Goal: Information Seeking & Learning: Understand process/instructions

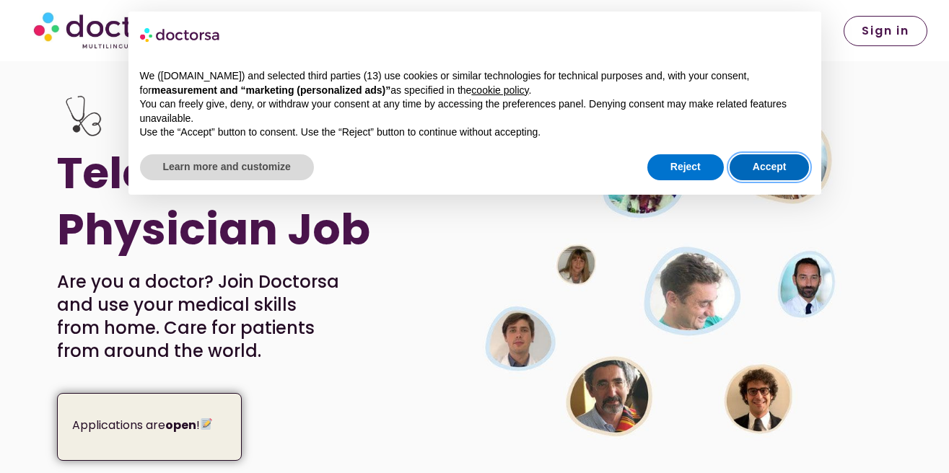
click at [777, 164] on button "Accept" at bounding box center [770, 167] width 80 height 26
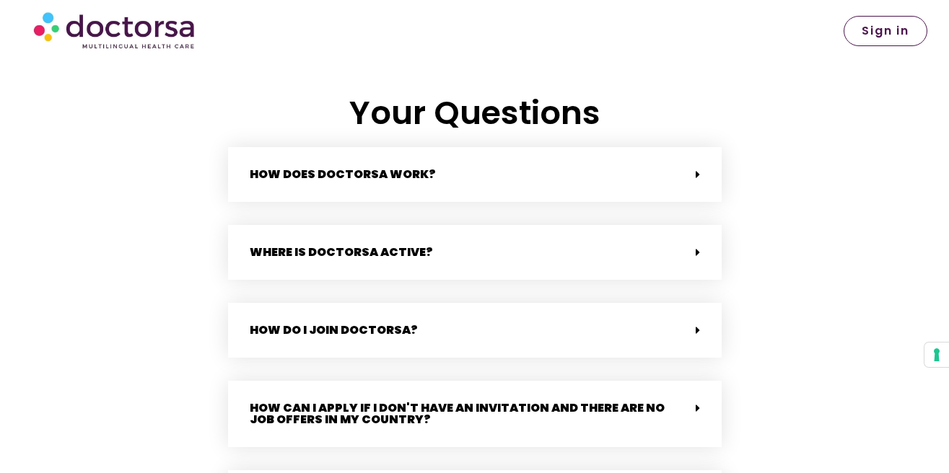
scroll to position [3064, 0]
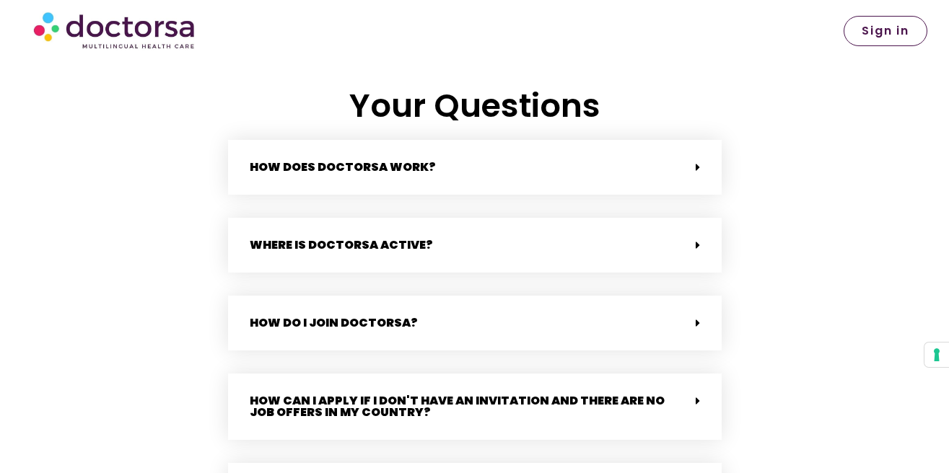
click at [477, 149] on div "How does Doctorsa work?" at bounding box center [475, 167] width 494 height 55
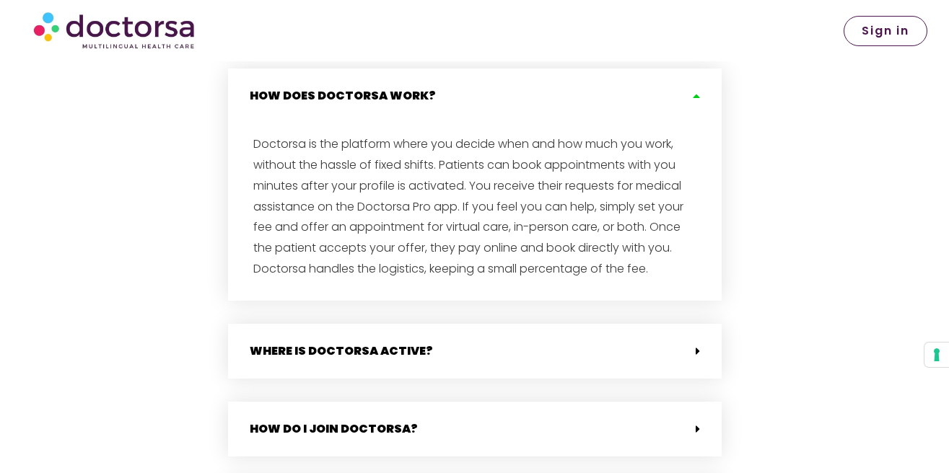
scroll to position [3136, 0]
click at [697, 89] on icon at bounding box center [695, 95] width 12 height 12
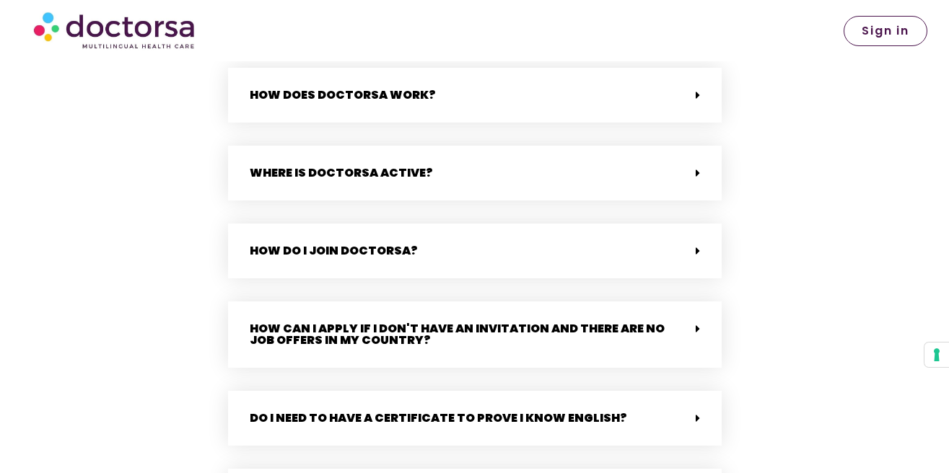
click at [458, 167] on div "Where is Doctorsa active?" at bounding box center [475, 173] width 494 height 55
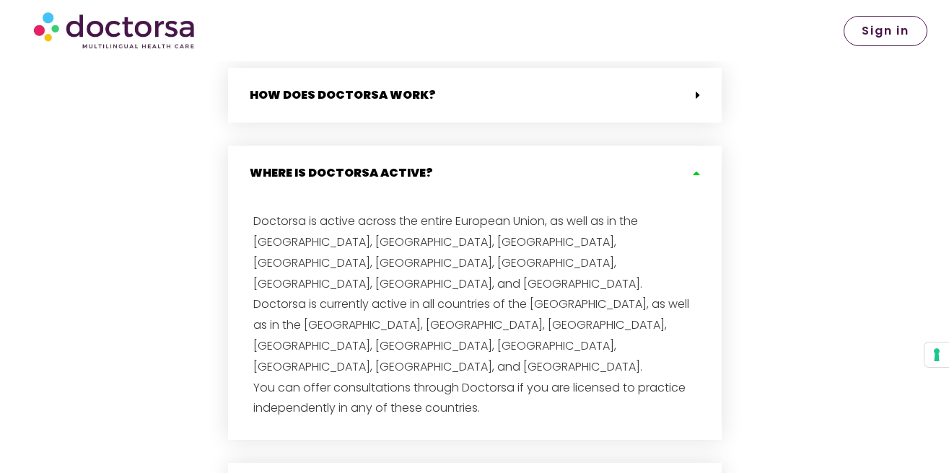
click at [696, 167] on icon at bounding box center [695, 173] width 12 height 12
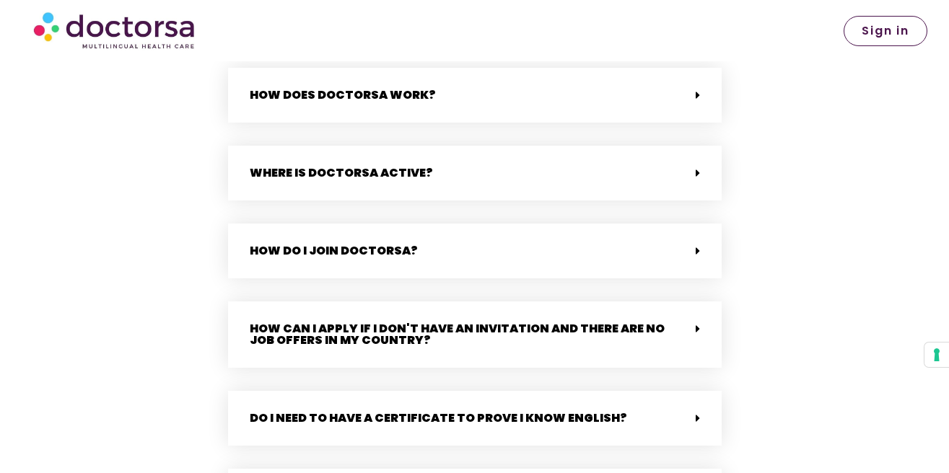
click at [494, 240] on div "How do I join Doctorsa?" at bounding box center [475, 251] width 494 height 55
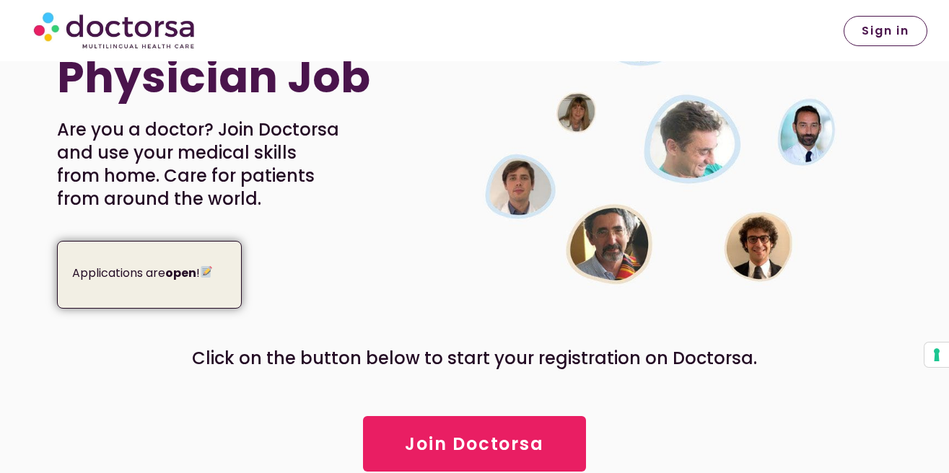
scroll to position [188, 0]
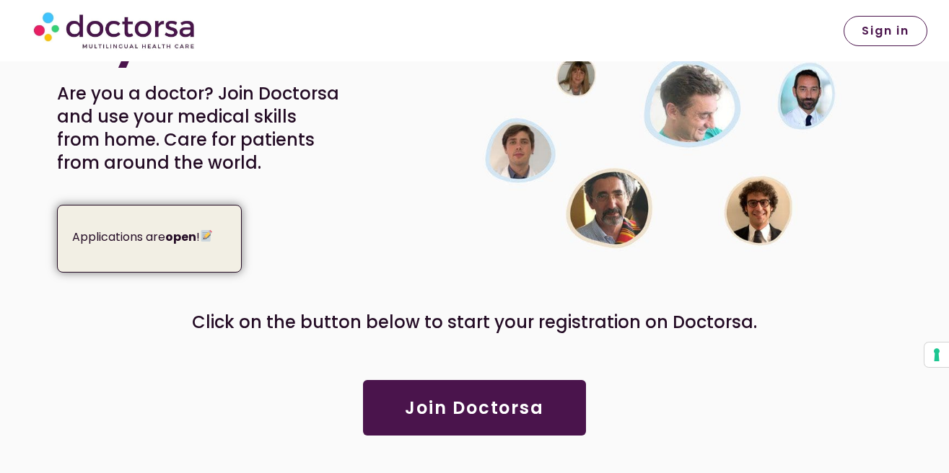
click at [505, 401] on span "Join Doctorsa" at bounding box center [474, 408] width 139 height 17
